Goal: Find specific page/section

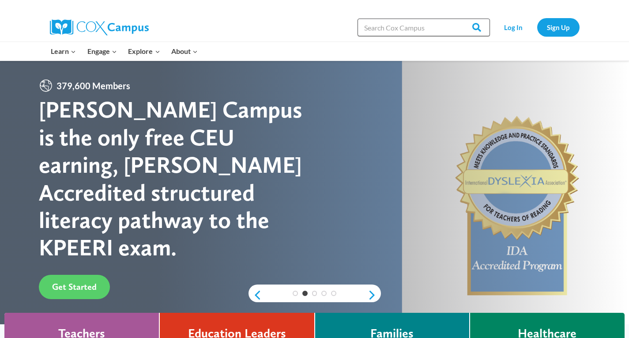
click at [402, 31] on input "Search in [URL][DOMAIN_NAME]" at bounding box center [424, 28] width 132 height 18
paste input "Toddler Language and Literacy Observation Form"
type input "Toddler Language and Literacy Observation Form"
click at [456, 19] on input "Search" at bounding box center [473, 28] width 34 height 18
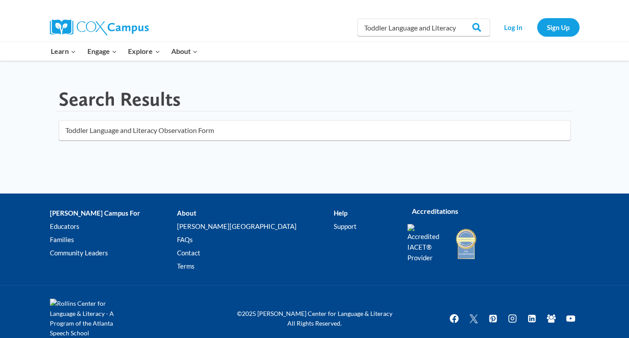
click button "submit" at bounding box center [0, 0] width 0 height 0
drag, startPoint x: 363, startPoint y: 28, endPoint x: 533, endPoint y: 19, distance: 170.2
click at [533, 19] on div "Search in https://coxcampus.org/ Toddler Language and Literacy Observation Form…" at bounding box center [416, 27] width 327 height 28
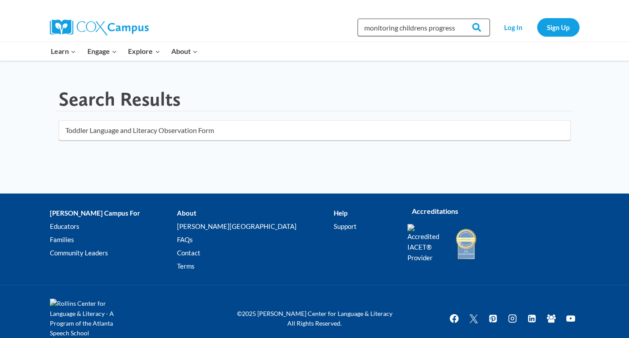
type input "monitoring childrens progress"
click at [456, 19] on input "Search" at bounding box center [473, 28] width 34 height 18
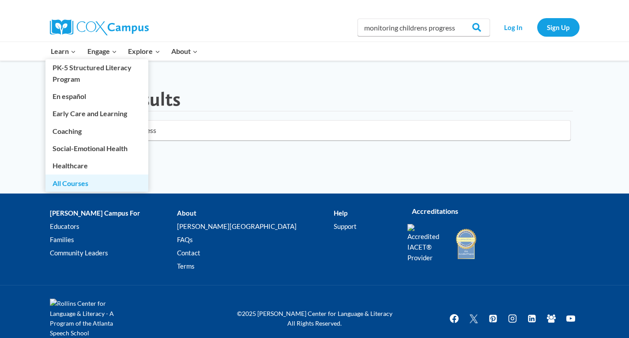
click at [87, 179] on link "All Courses" at bounding box center [96, 182] width 103 height 17
